Goal: Transaction & Acquisition: Purchase product/service

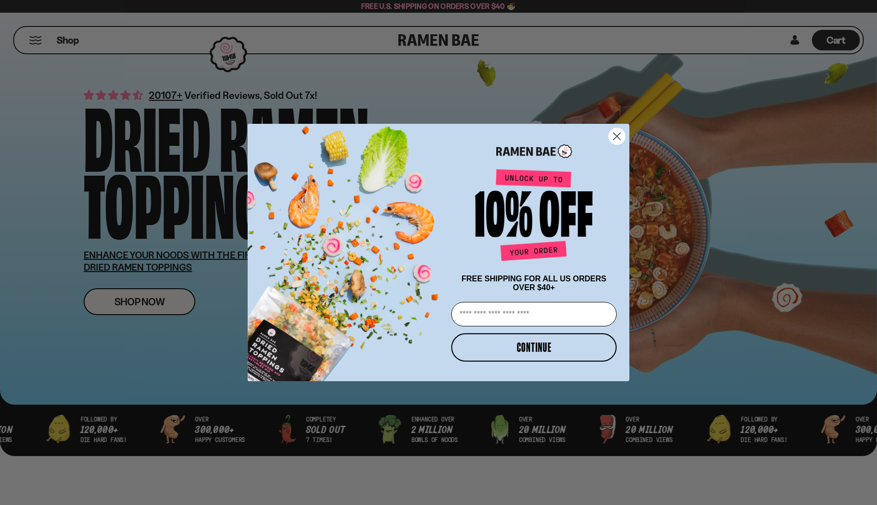
click at [492, 317] on input "Email" at bounding box center [533, 314] width 165 height 24
type input "**********"
click at [523, 350] on button "CONTINUE" at bounding box center [533, 347] width 165 height 28
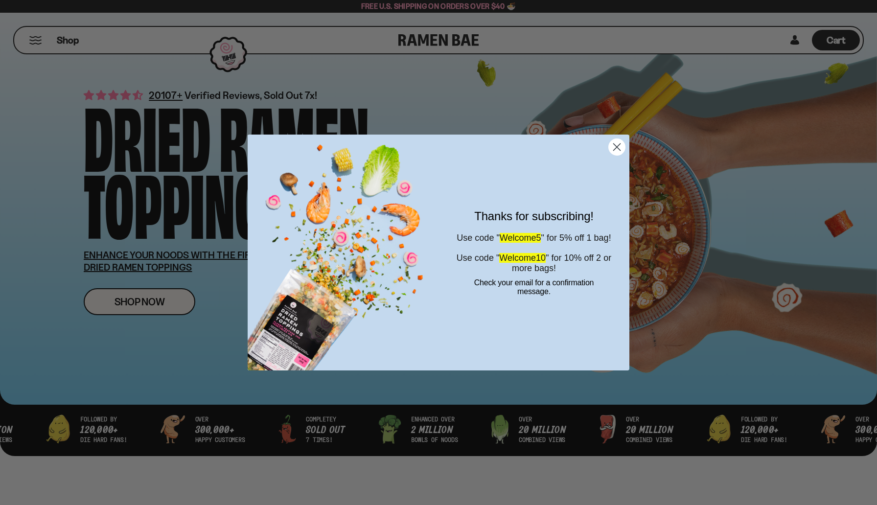
click at [615, 149] on icon "Close dialog" at bounding box center [617, 146] width 7 height 7
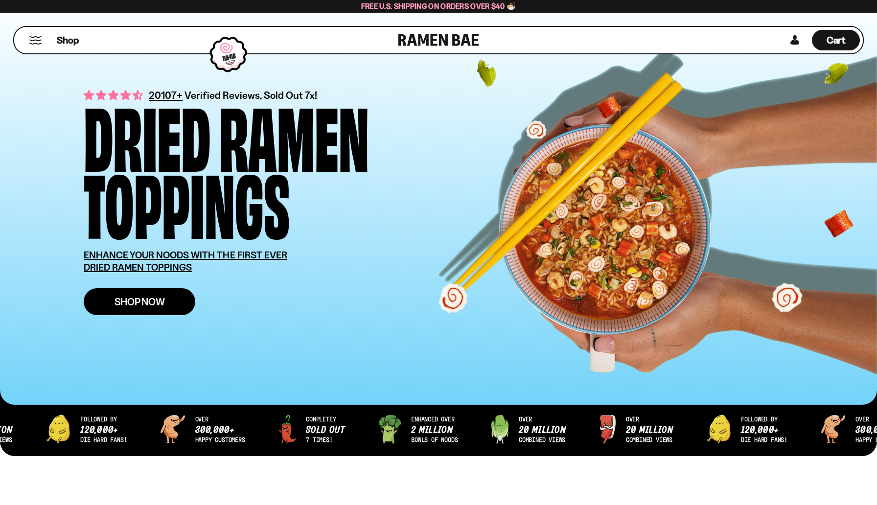
click at [153, 306] on span "Shop Now" at bounding box center [140, 302] width 50 height 10
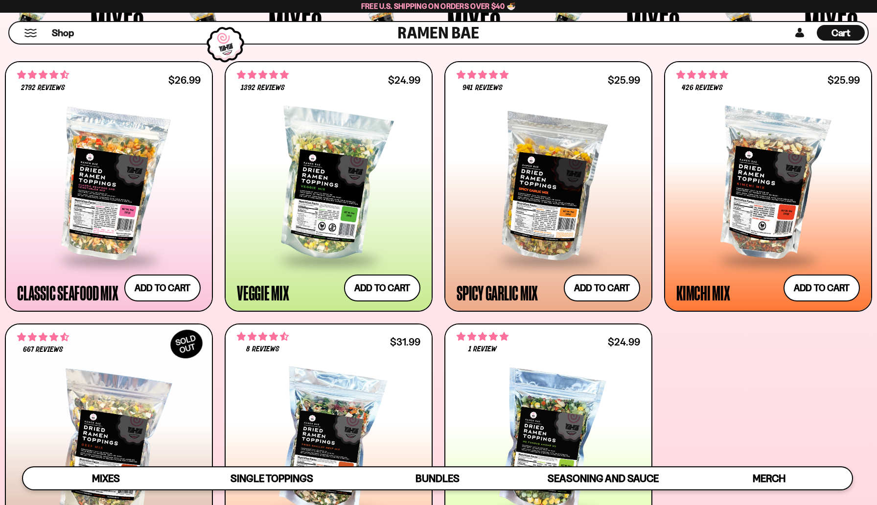
scroll to position [369, 0]
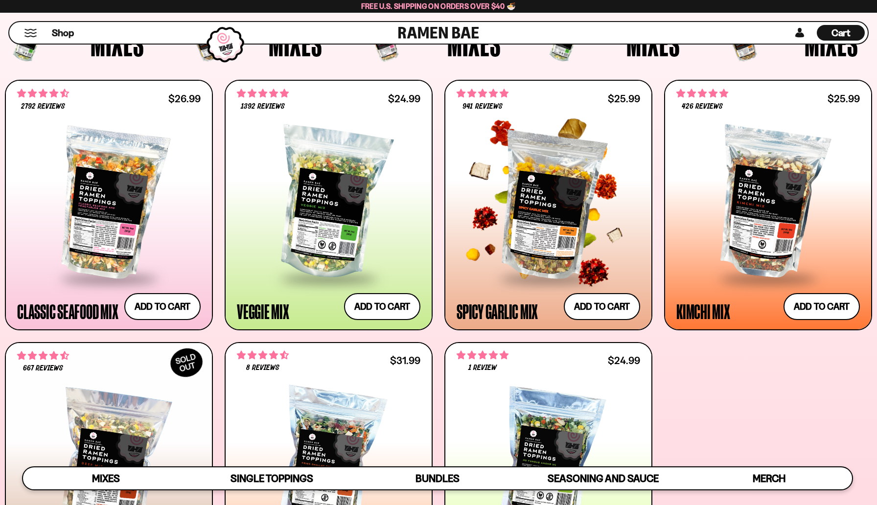
click at [540, 225] on div at bounding box center [549, 204] width 184 height 148
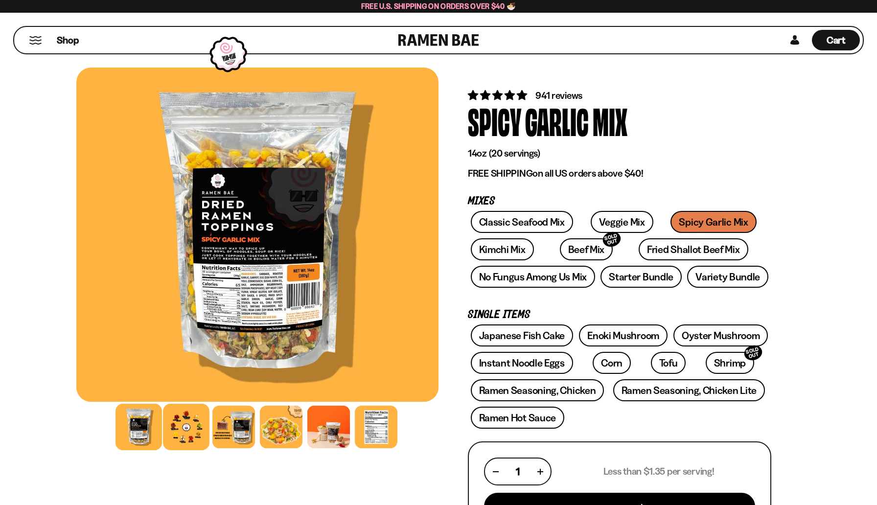
click at [186, 426] on div at bounding box center [186, 427] width 46 height 46
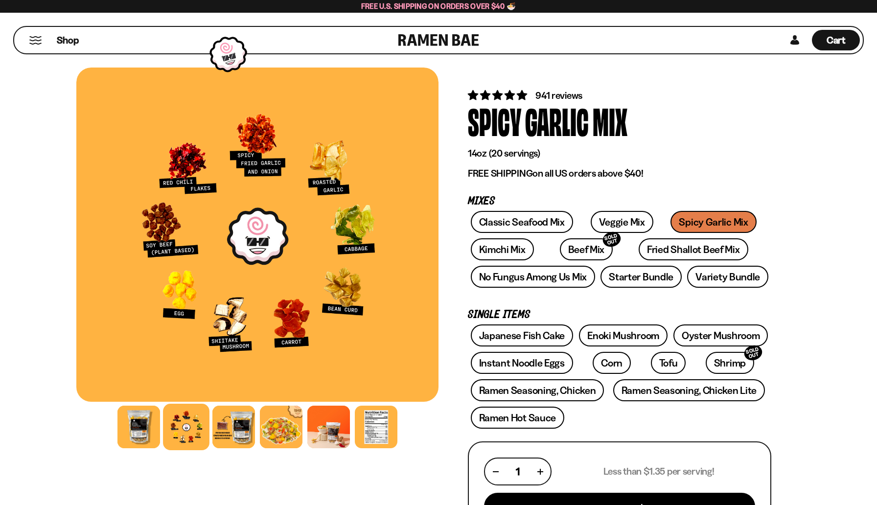
click at [33, 40] on button "Mobile Menu Trigger" at bounding box center [35, 40] width 13 height 8
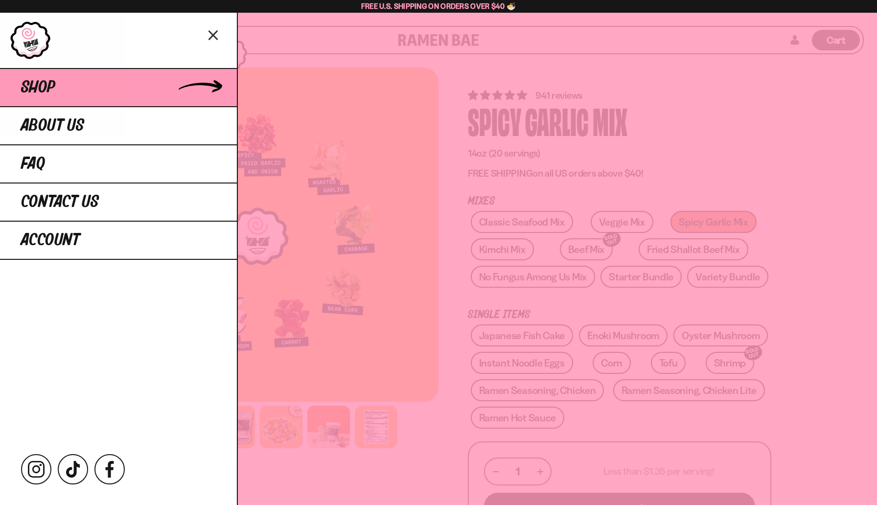
click at [26, 85] on span "Shop" at bounding box center [38, 88] width 34 height 18
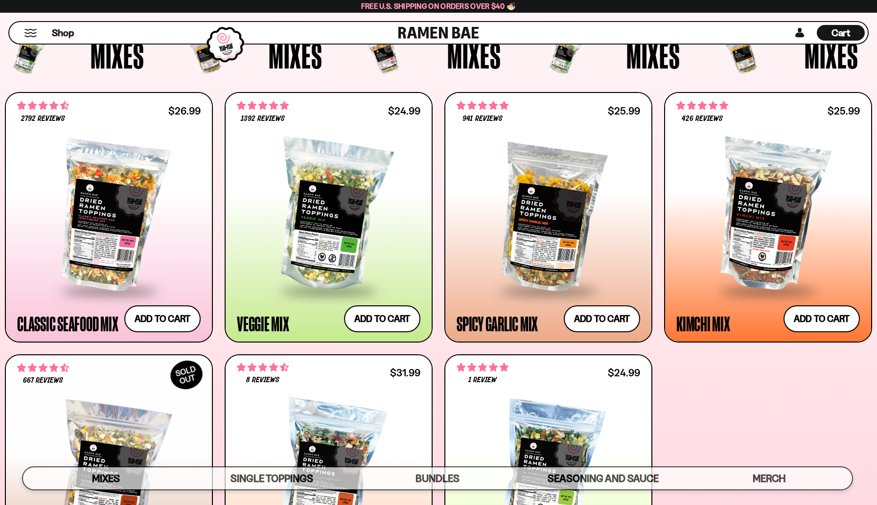
scroll to position [328, 0]
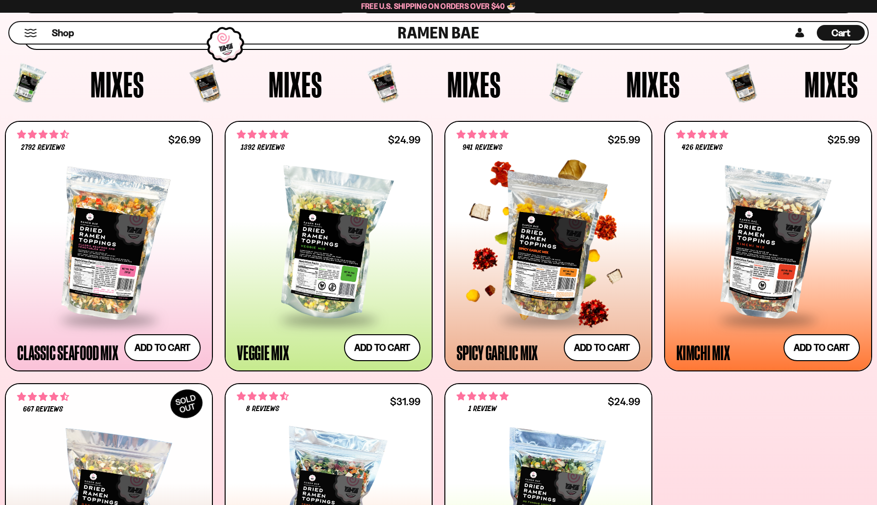
click at [579, 266] on div at bounding box center [549, 245] width 184 height 148
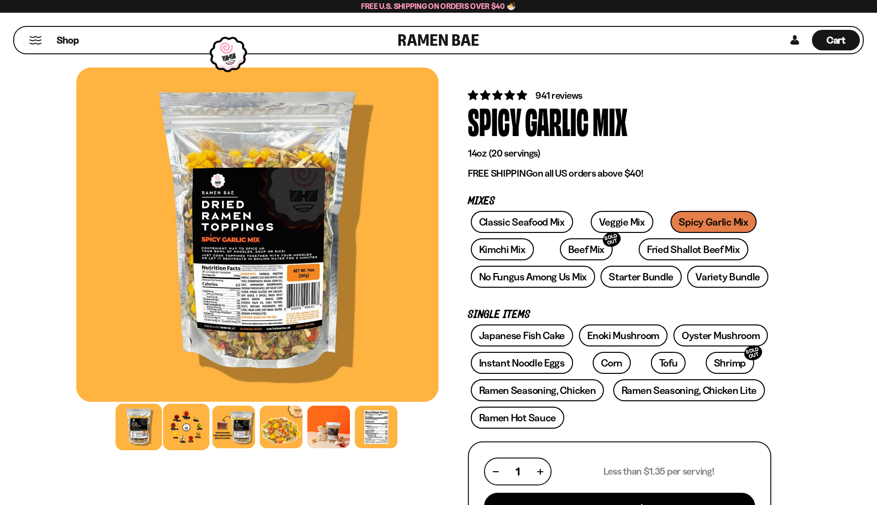
click at [193, 429] on div at bounding box center [186, 427] width 46 height 46
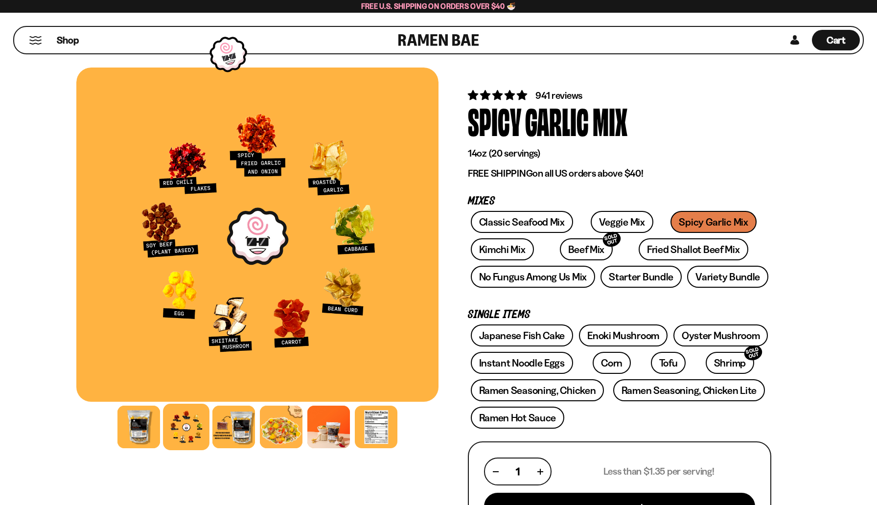
click at [195, 431] on div at bounding box center [186, 427] width 46 height 46
click at [328, 427] on div at bounding box center [328, 427] width 46 height 46
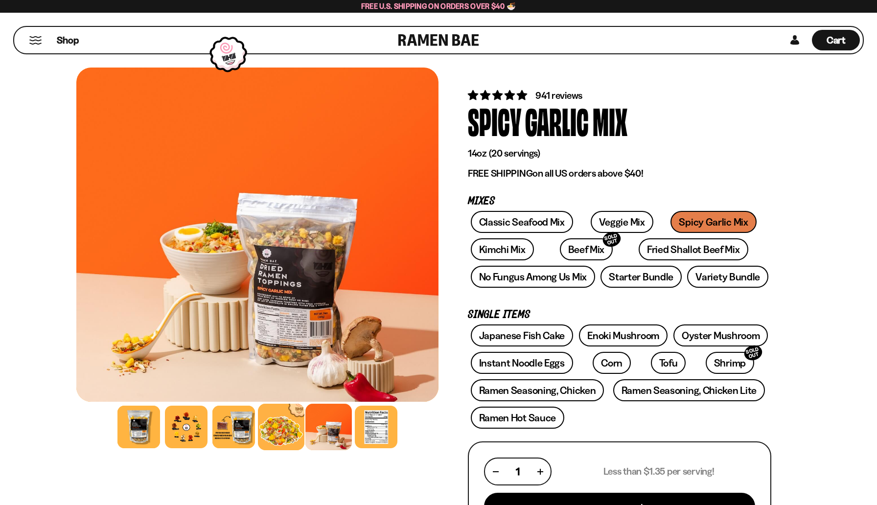
click at [282, 430] on div at bounding box center [281, 427] width 46 height 46
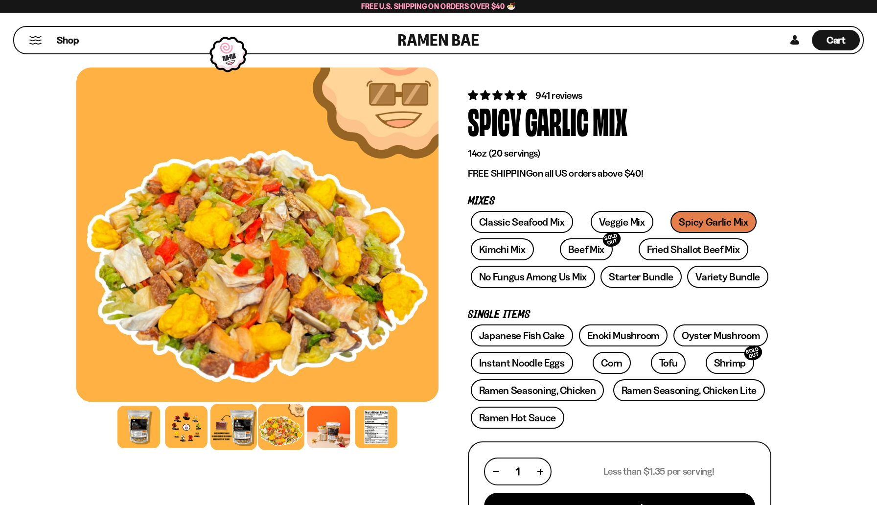
click at [245, 430] on div at bounding box center [233, 427] width 46 height 46
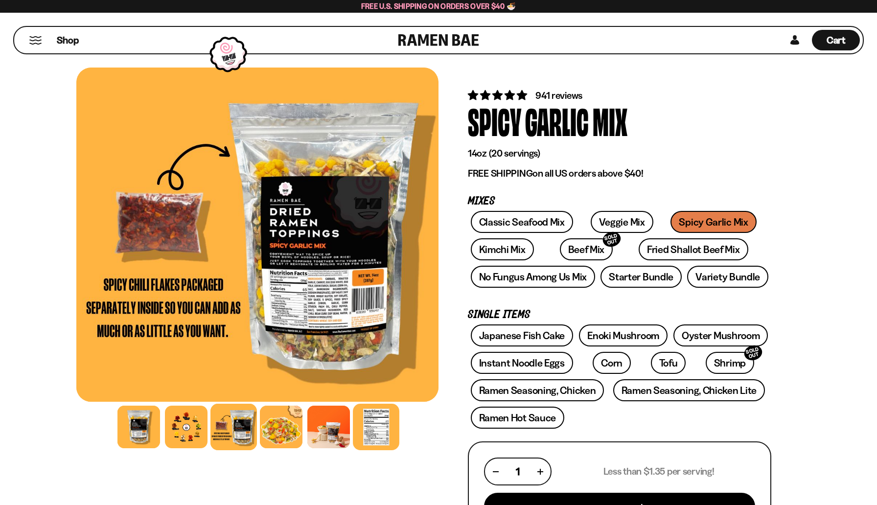
click at [384, 427] on div at bounding box center [376, 427] width 46 height 46
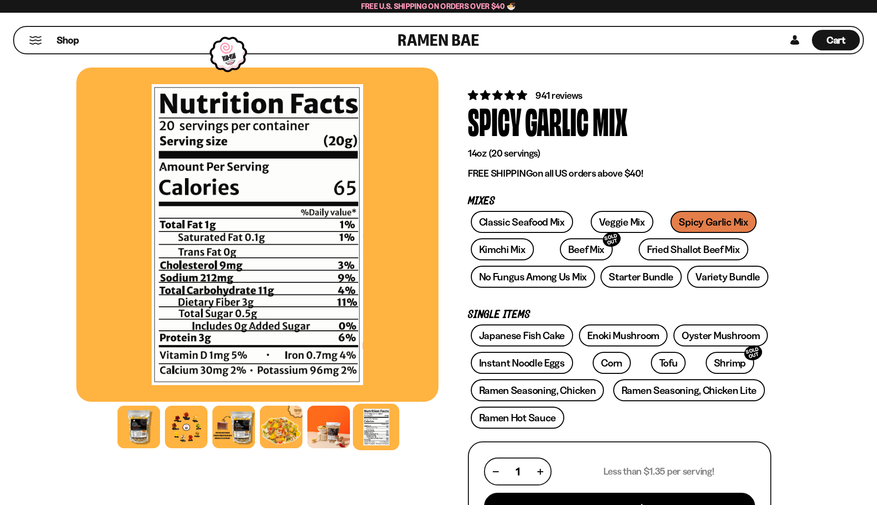
click at [37, 42] on button "Mobile Menu Trigger" at bounding box center [35, 40] width 13 height 8
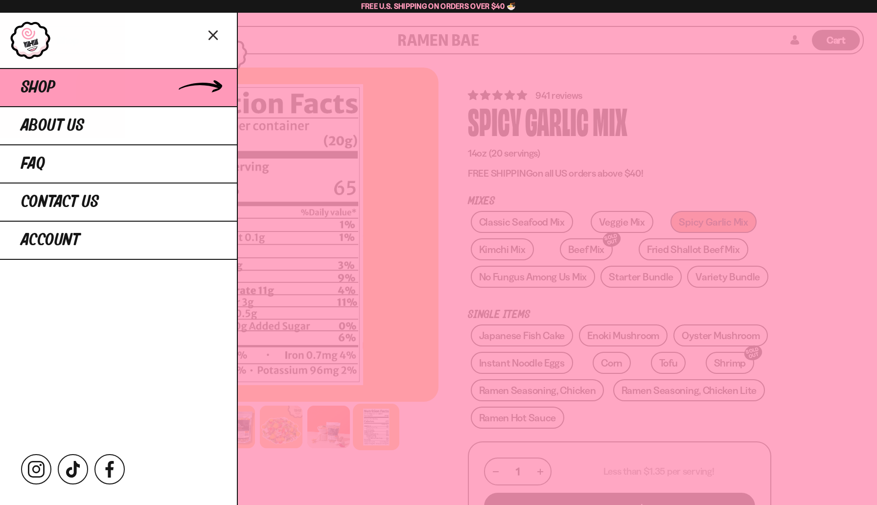
click at [32, 92] on span "Shop" at bounding box center [38, 88] width 34 height 18
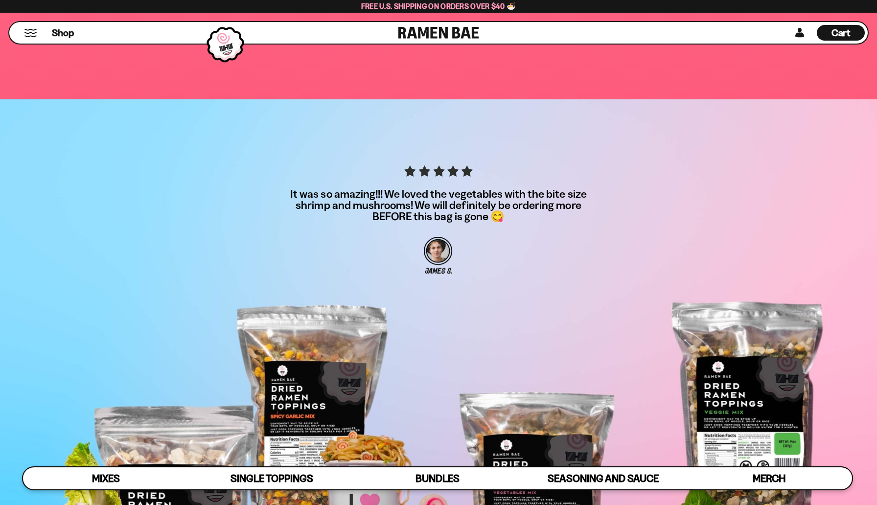
scroll to position [3330, 0]
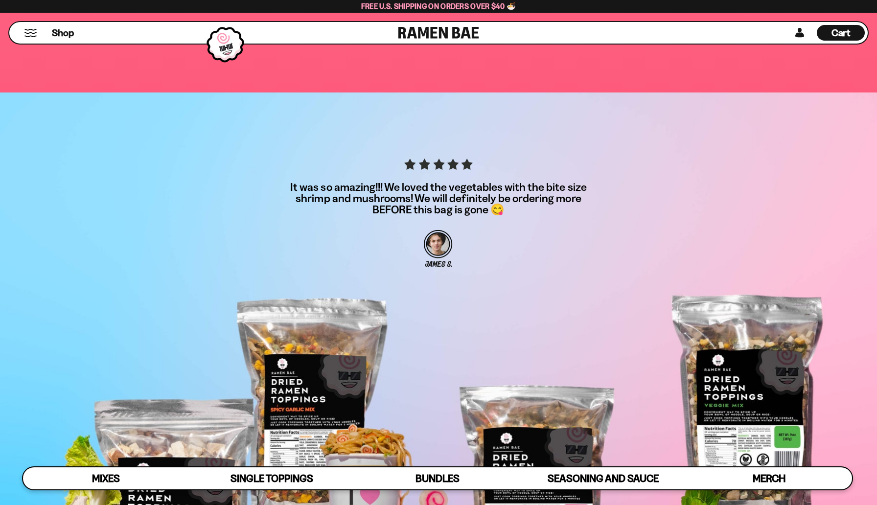
click at [458, 176] on div "It was so amazing!!! We loved the vegetables with the bite size shrimp and mush…" at bounding box center [438, 219] width 313 height 121
